Goal: Communication & Community: Answer question/provide support

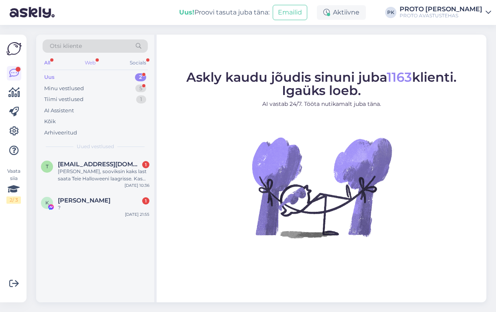
click at [91, 64] on div "Web" at bounding box center [90, 62] width 14 height 10
click at [94, 168] on div "[PERSON_NAME], sooviksin kaks last saata Teie Halloweeni laagrisse. Kas oleks v…" at bounding box center [104, 175] width 92 height 14
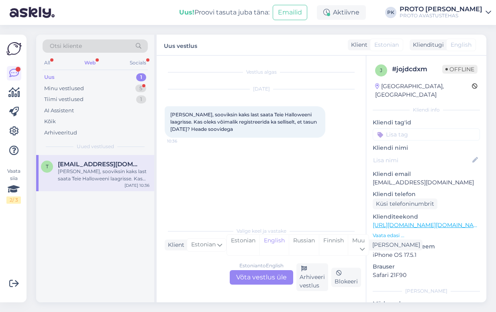
click at [267, 274] on div "Estonian to English Võta vestlus üle" at bounding box center [262, 277] width 64 height 14
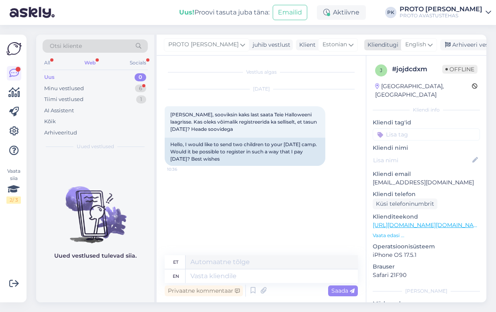
click at [406, 45] on span "English" at bounding box center [416, 44] width 21 height 9
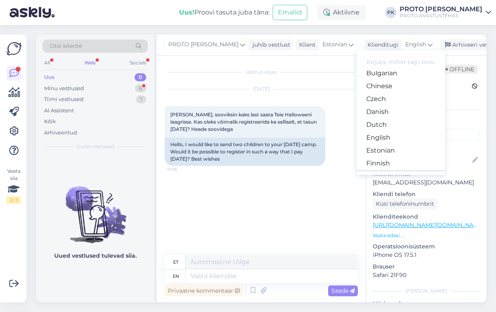
scroll to position [50, 0]
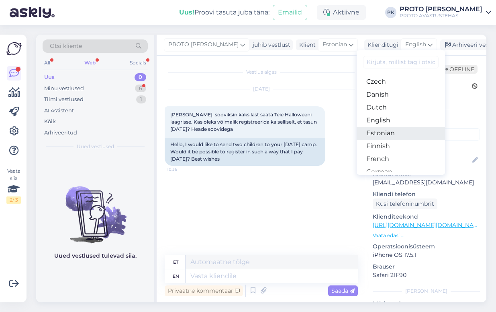
click at [365, 131] on link "Estonian" at bounding box center [401, 133] width 88 height 13
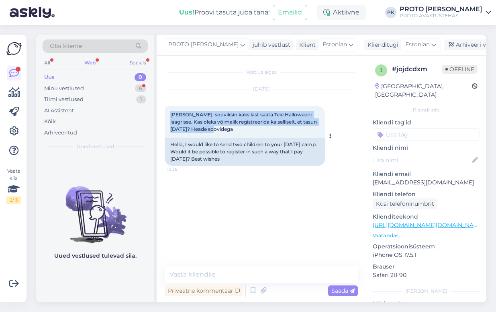
drag, startPoint x: 171, startPoint y: 113, endPoint x: 270, endPoint y: 121, distance: 98.8
click at [268, 129] on div "[PERSON_NAME], sooviksin kaks last saata Teie Halloweeni laagrisse. Kas oleks v…" at bounding box center [245, 121] width 161 height 31
copy span "[PERSON_NAME], sooviksin kaks last saata Teie Halloweeni laagrisse. Kas oleks v…"
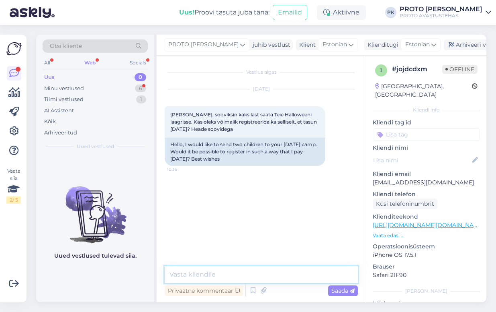
click at [190, 273] on textarea at bounding box center [261, 274] width 193 height 17
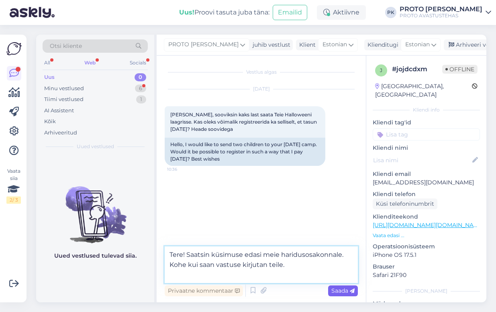
type textarea "Tere! Saatsin küsimuse edasi meie haridusosakonnale. Kohe kui saan vastuse kirj…"
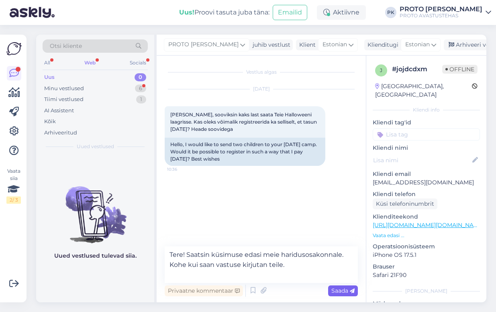
click at [338, 288] on span "Saada" at bounding box center [343, 290] width 23 height 7
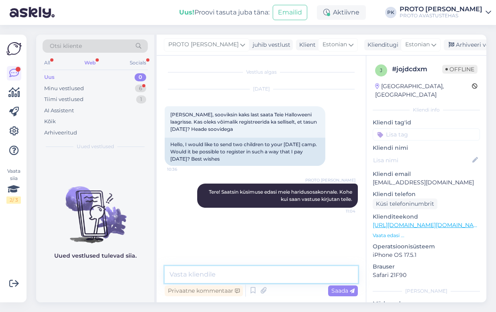
click at [189, 274] on textarea at bounding box center [261, 274] width 193 height 17
paste textarea "Andku teada, mis vahetused (kuupäevad) ja saan broneerida/kinni panna kaks koht…"
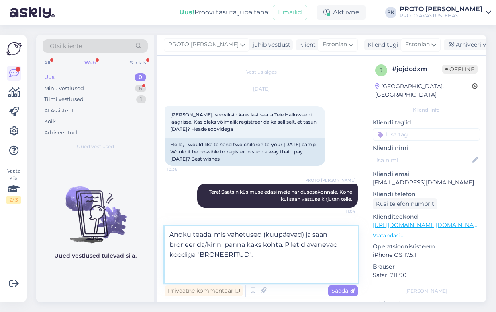
click at [190, 232] on textarea "Andku teada, mis vahetused (kuupäevad) ja saan broneerida/kinni panna kaks koht…" at bounding box center [261, 254] width 193 height 57
type textarea "Andke teada, mis vahetused (kuupäevad) ja saan broneerida/kinni panna kaks koht…"
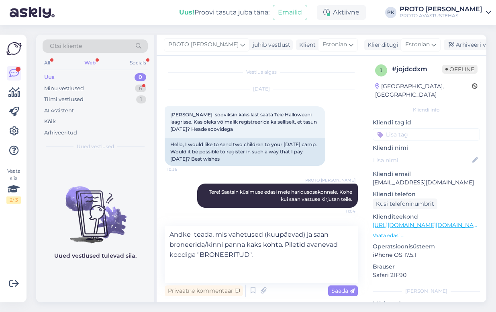
drag, startPoint x: 344, startPoint y: 289, endPoint x: 338, endPoint y: 277, distance: 13.5
click at [343, 288] on span "Saada" at bounding box center [343, 290] width 23 height 7
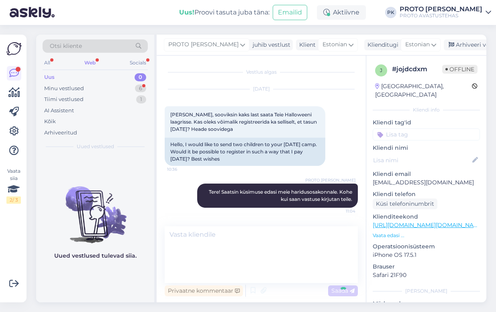
scroll to position [14, 0]
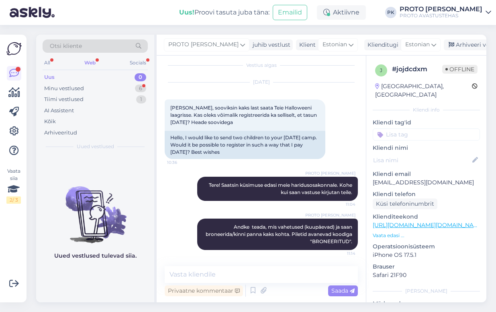
click at [88, 63] on div "Web" at bounding box center [90, 62] width 14 height 10
click at [47, 75] on div "Uus" at bounding box center [49, 77] width 10 height 8
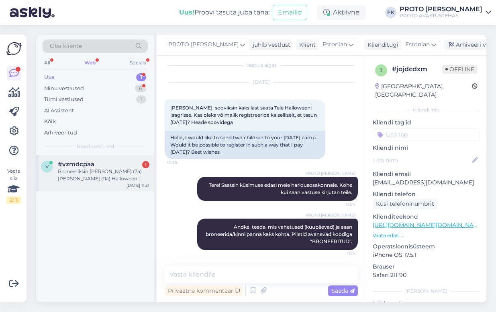
click at [91, 171] on div "Broneeriksin [PERSON_NAME] (7a) [PERSON_NAME] (11a) Halloweeni laagrisse koha 2…" at bounding box center [104, 175] width 92 height 14
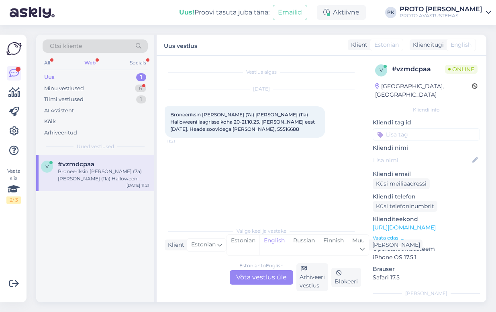
scroll to position [0, 0]
click at [208, 129] on span "Broneeriksin [PERSON_NAME] (7a) [PERSON_NAME] (11a) Halloweeni laagrisse koha 2…" at bounding box center [243, 121] width 146 height 20
drag, startPoint x: 170, startPoint y: 111, endPoint x: 312, endPoint y: 134, distance: 144.5
click at [312, 134] on div "Broneeriksin [PERSON_NAME] (7a) [PERSON_NAME] (11a) Halloweeni laagrisse koha 2…" at bounding box center [245, 121] width 161 height 31
copy span "Broneeriksin [PERSON_NAME] (7a) [PERSON_NAME] (11a) Halloweeni laagrisse koha 2…"
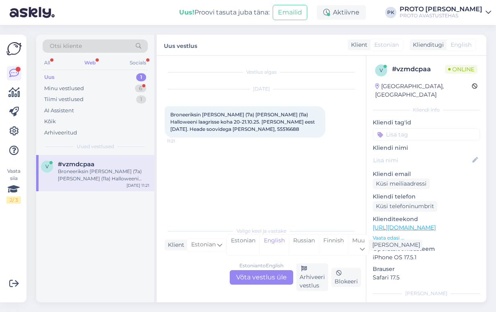
click at [88, 61] on div "Web" at bounding box center [90, 62] width 14 height 10
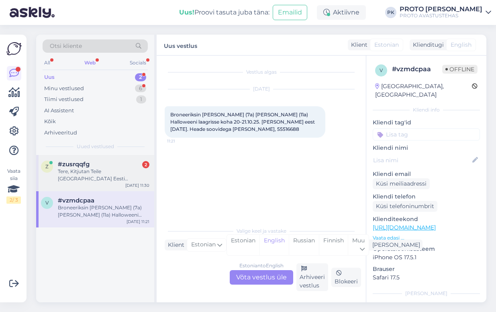
click at [74, 166] on span "#zusrqqfg" at bounding box center [74, 163] width 32 height 7
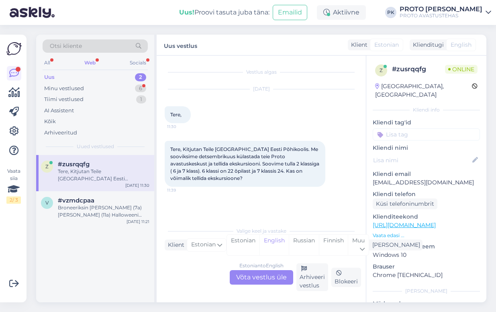
click at [268, 274] on div "Estonian to English Võta vestlus üle" at bounding box center [262, 277] width 64 height 14
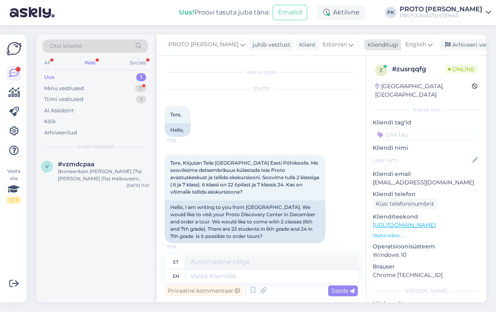
click at [428, 43] on icon at bounding box center [430, 44] width 5 height 9
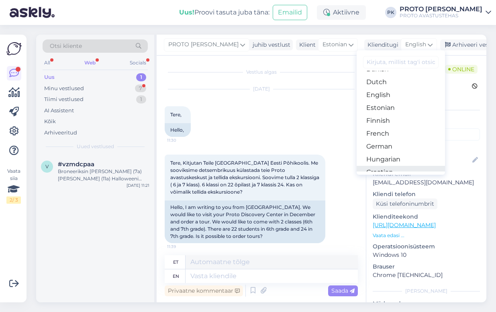
scroll to position [100, 0]
click at [362, 83] on link "Estonian" at bounding box center [401, 82] width 88 height 13
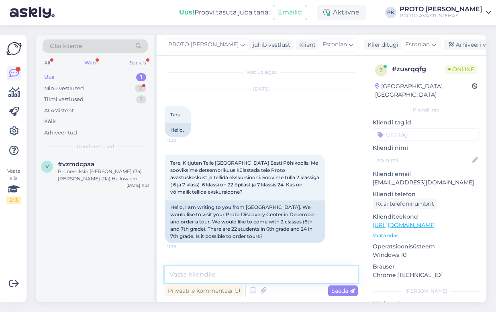
click at [206, 275] on textarea at bounding box center [261, 274] width 193 height 17
type textarea "Tere! Külastused ja"
